Goal: Task Accomplishment & Management: Use online tool/utility

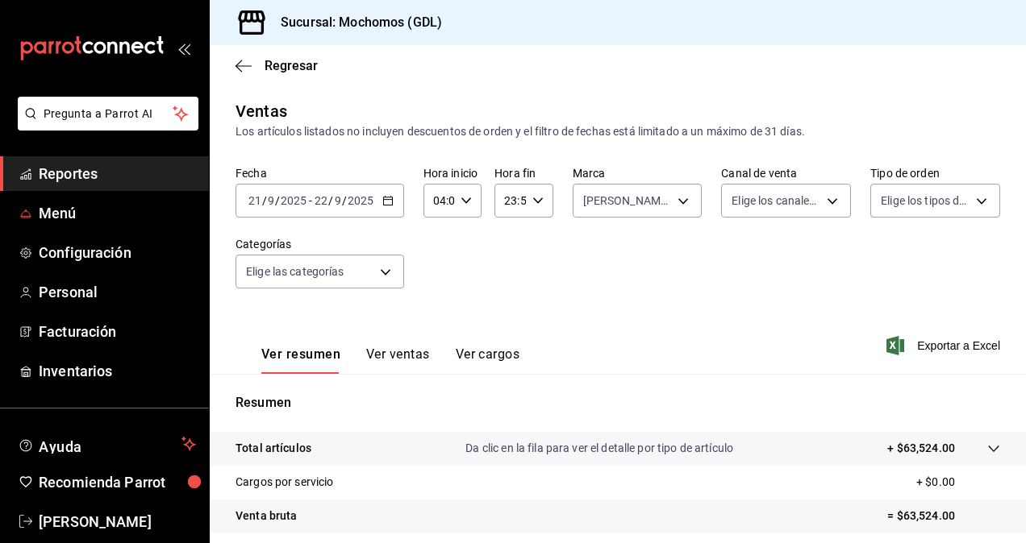
scroll to position [229, 0]
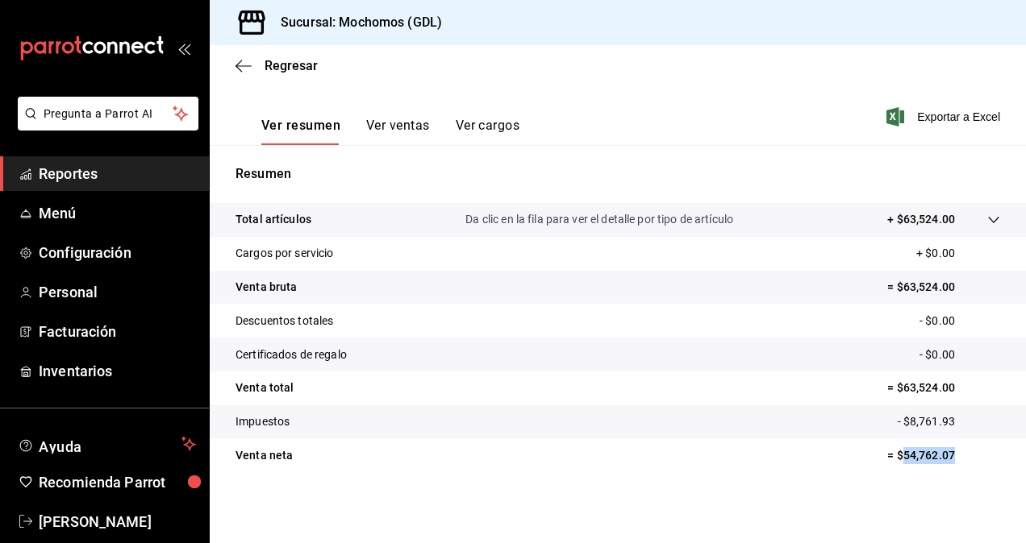
click at [85, 181] on span "Reportes" at bounding box center [117, 174] width 157 height 22
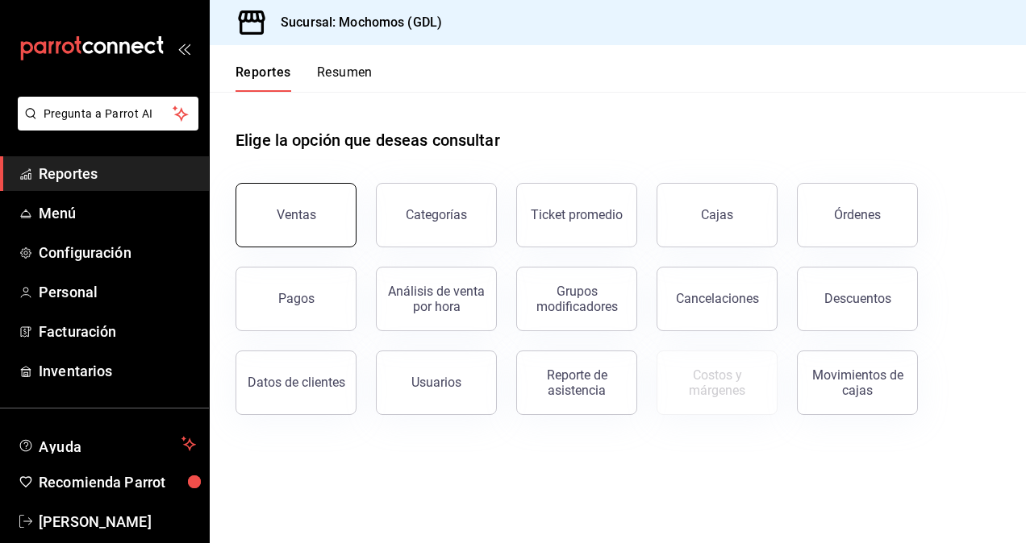
click at [300, 218] on div "Ventas" at bounding box center [297, 214] width 40 height 15
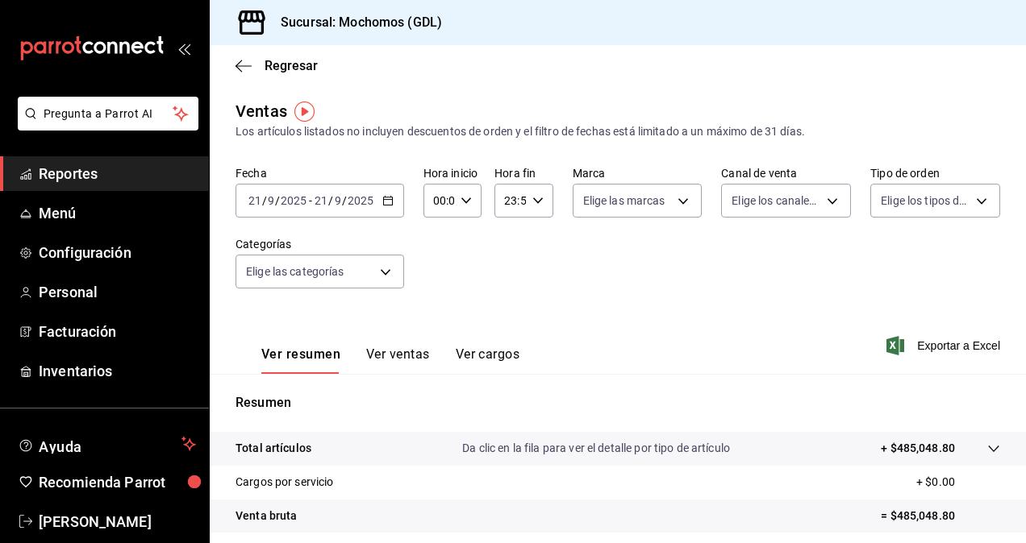
click at [330, 196] on span "/" at bounding box center [330, 200] width 5 height 13
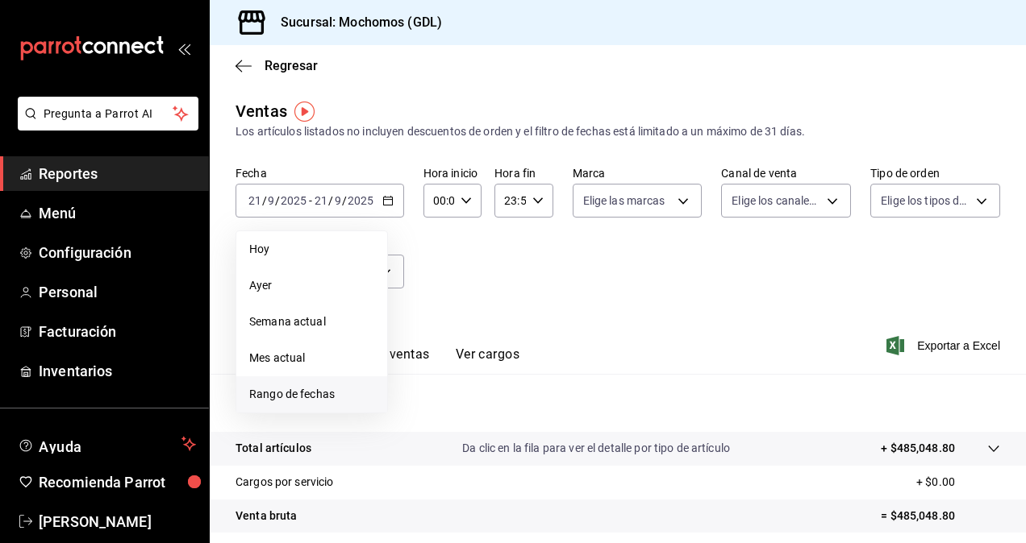
click at [332, 393] on span "Rango de fechas" at bounding box center [311, 394] width 125 height 17
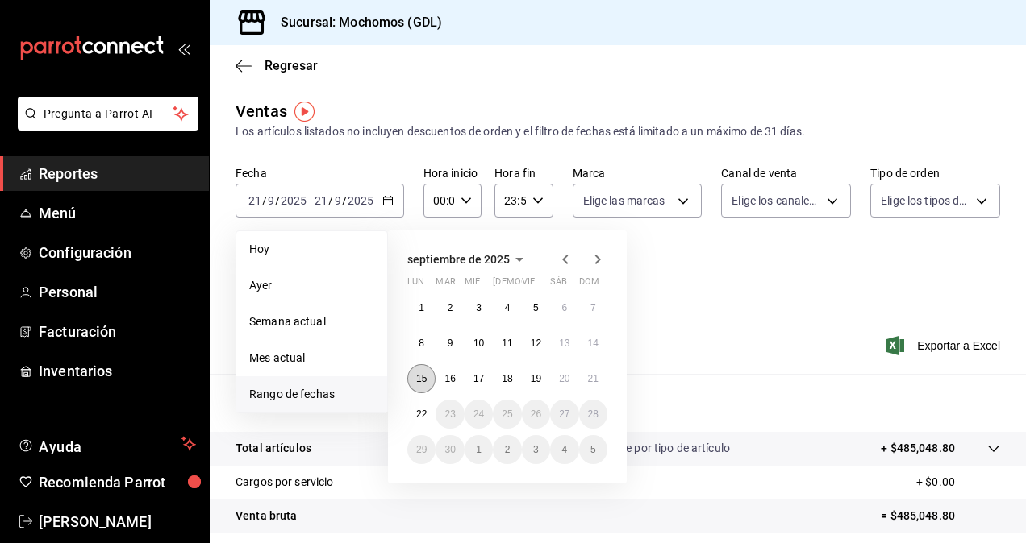
click at [426, 381] on abbr "15" at bounding box center [421, 378] width 10 height 11
click at [422, 412] on abbr "22" at bounding box center [421, 414] width 10 height 11
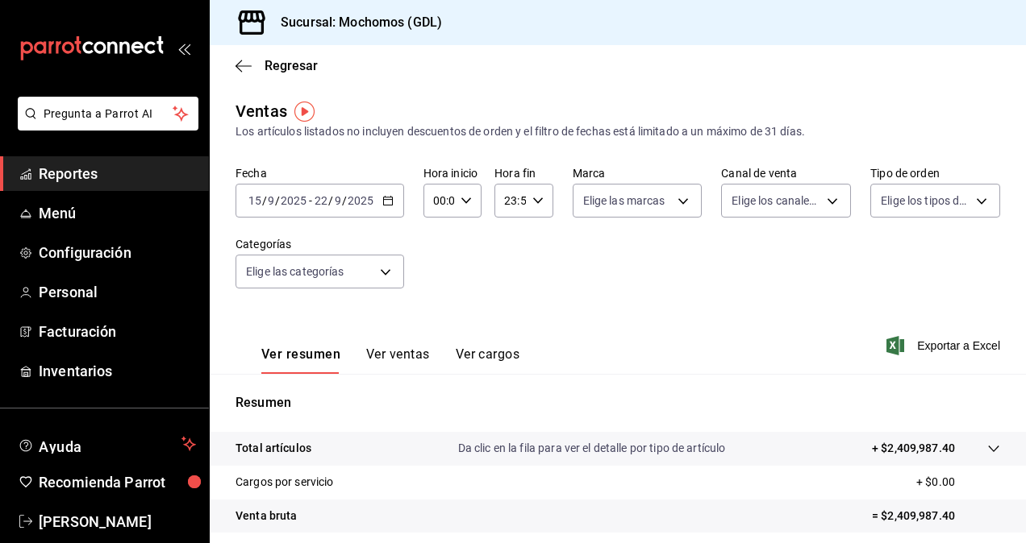
click at [465, 205] on icon "button" at bounding box center [465, 200] width 11 height 11
click at [428, 315] on button "02" at bounding box center [436, 319] width 23 height 32
click at [458, 200] on div at bounding box center [513, 271] width 1026 height 543
click at [460, 200] on icon "button" at bounding box center [465, 200] width 11 height 11
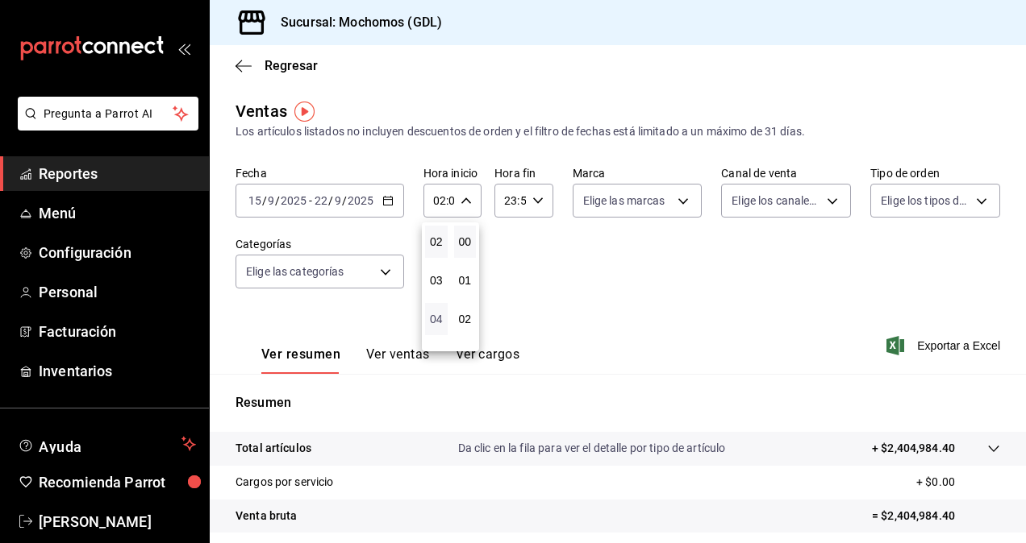
click at [435, 316] on span "04" at bounding box center [436, 319] width 3 height 13
type input "04:00"
click at [568, 237] on div at bounding box center [513, 271] width 1026 height 543
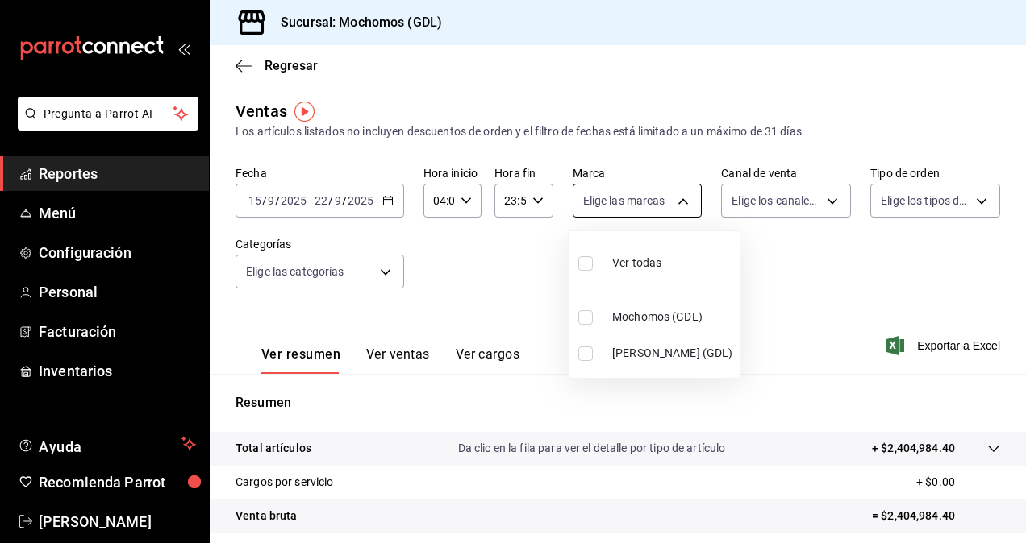
click at [628, 198] on body "Pregunta a Parrot AI Reportes Menú Configuración Personal Facturación Inventari…" at bounding box center [513, 271] width 1026 height 543
click at [580, 355] on input "checkbox" at bounding box center [585, 354] width 15 height 15
checkbox input "true"
type input "9cac9703-0c5a-4d8b-addd-5b6b571d65b9"
click at [492, 285] on div at bounding box center [513, 271] width 1026 height 543
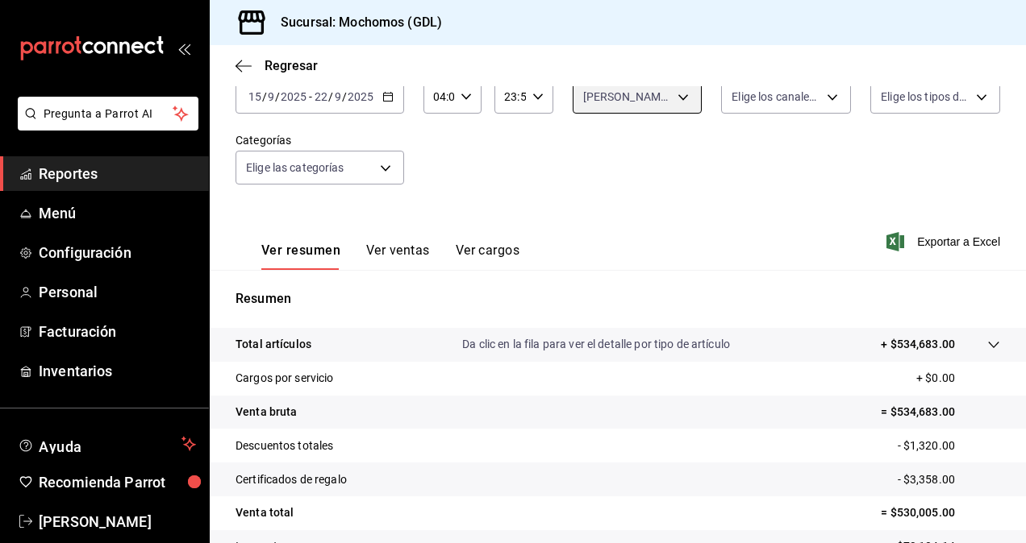
scroll to position [229, 0]
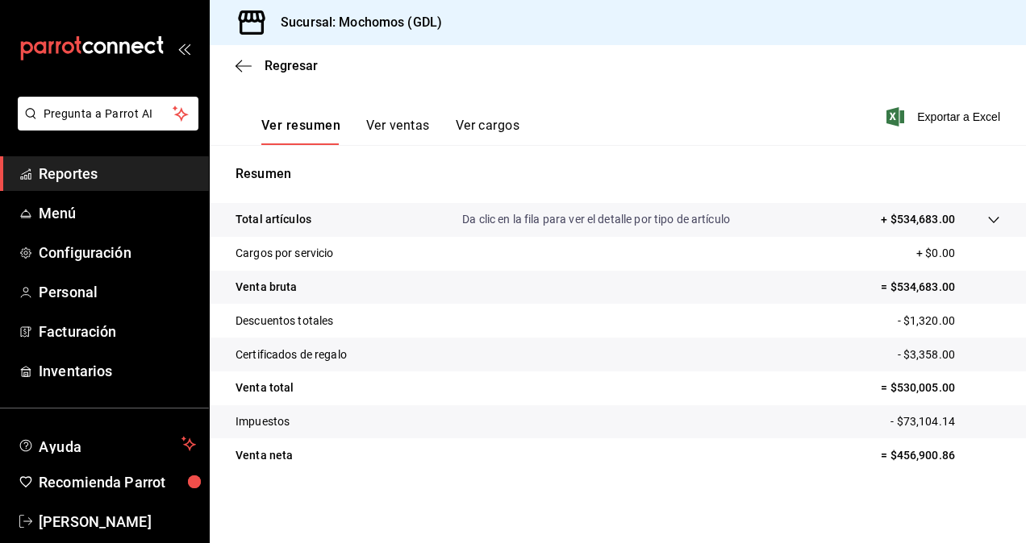
click at [905, 454] on p "= $456,900.86" at bounding box center [939, 455] width 119 height 17
copy p "456,900.86"
click at [947, 116] on span "Exportar a Excel" at bounding box center [944, 116] width 110 height 19
